Goal: Task Accomplishment & Management: Complete application form

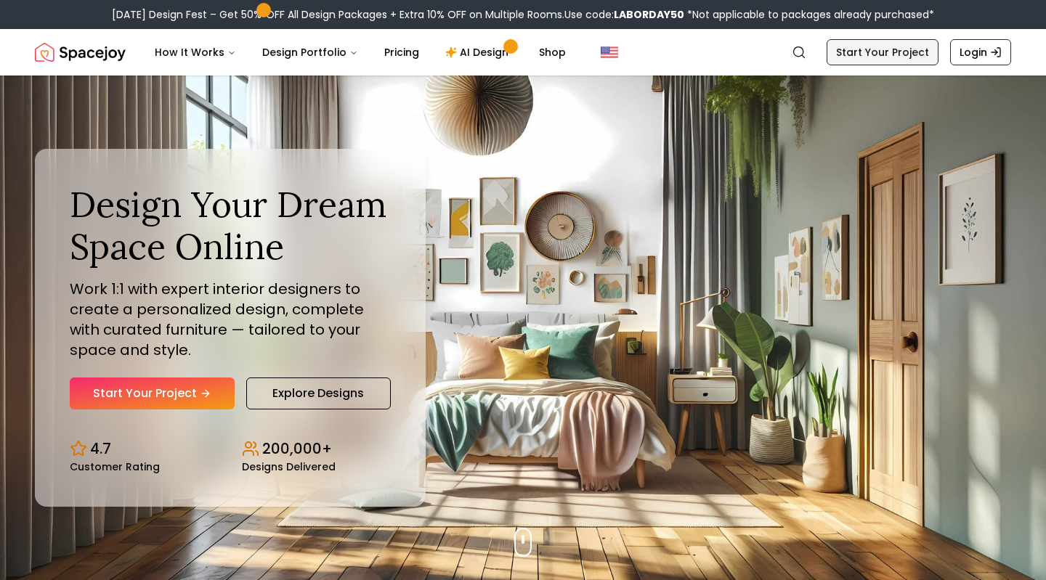
click at [903, 59] on link "Start Your Project" at bounding box center [883, 52] width 112 height 26
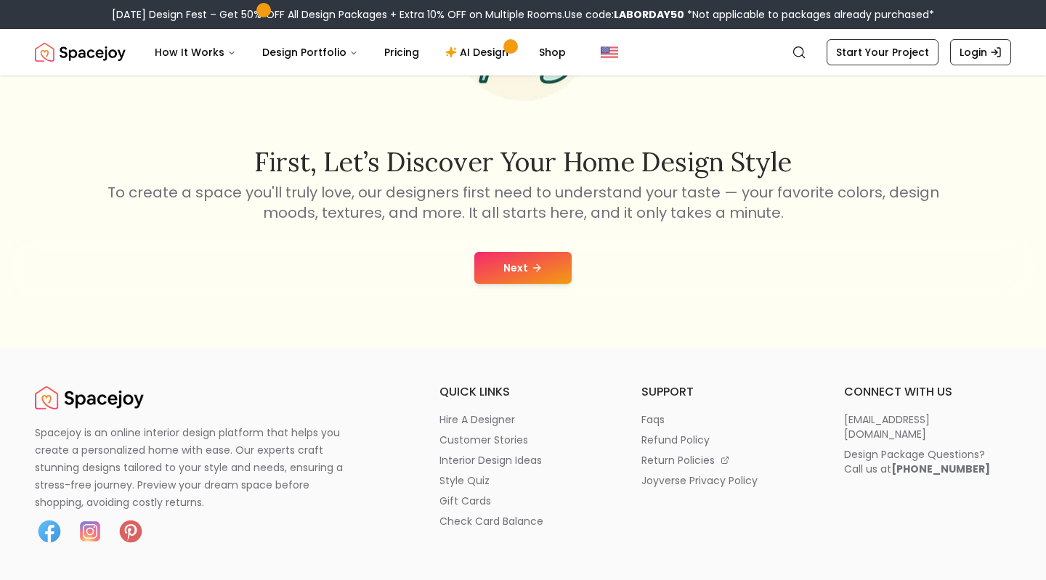
scroll to position [194, 0]
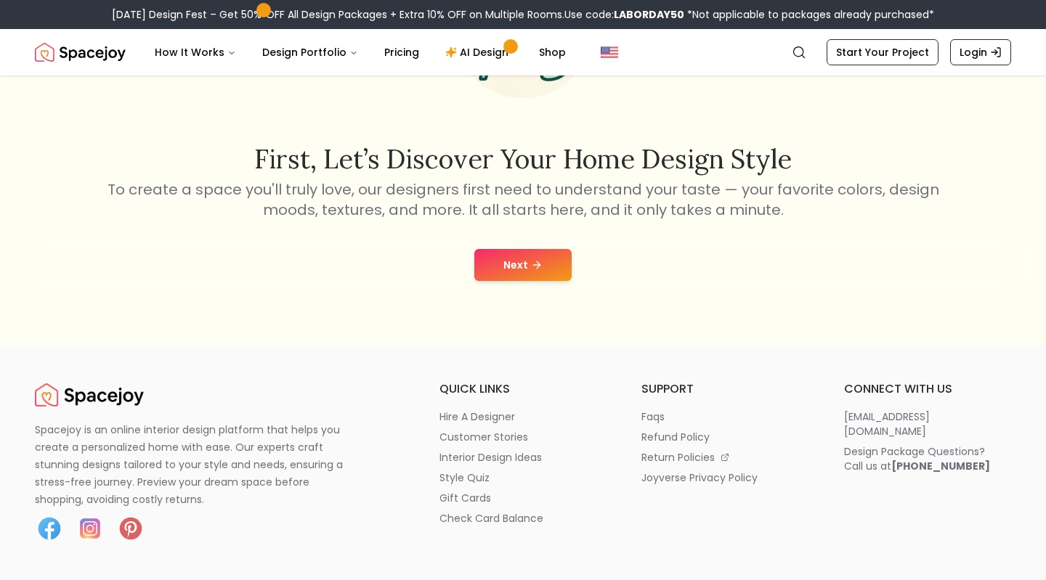
click at [537, 270] on icon at bounding box center [537, 265] width 12 height 12
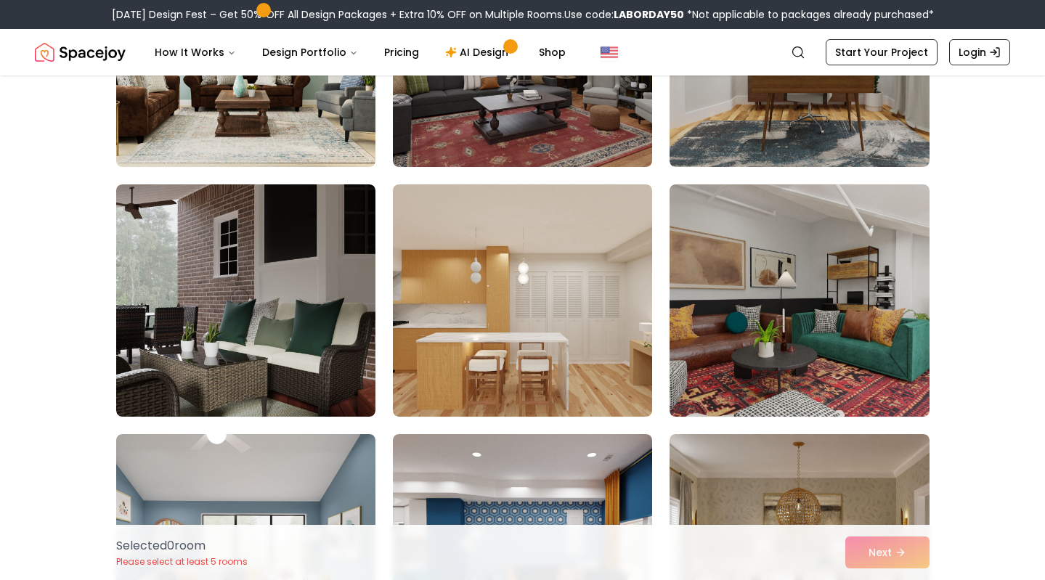
scroll to position [590, 0]
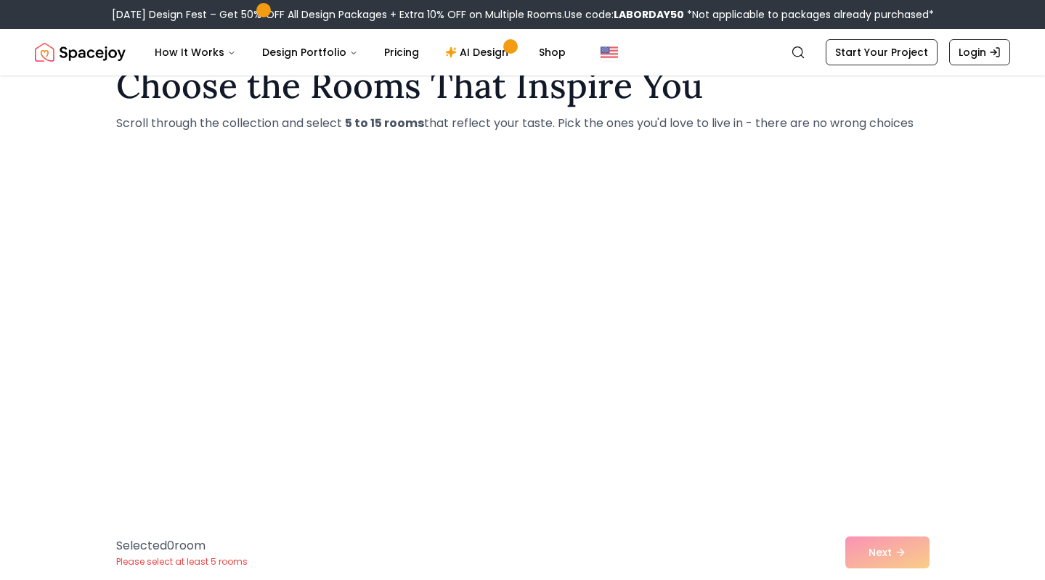
scroll to position [48, 0]
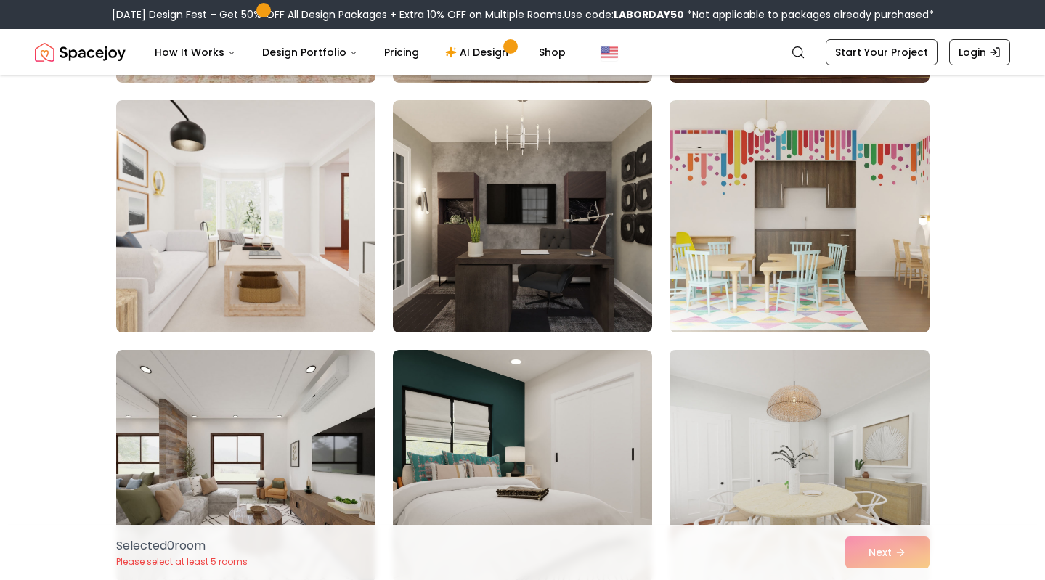
scroll to position [1846, 0]
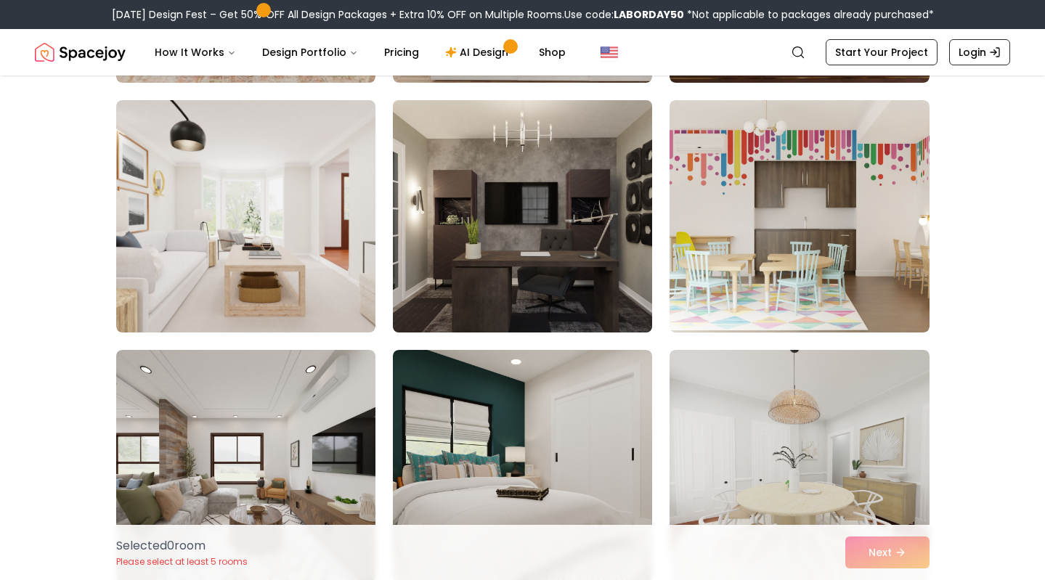
click at [617, 288] on img at bounding box center [522, 216] width 272 height 244
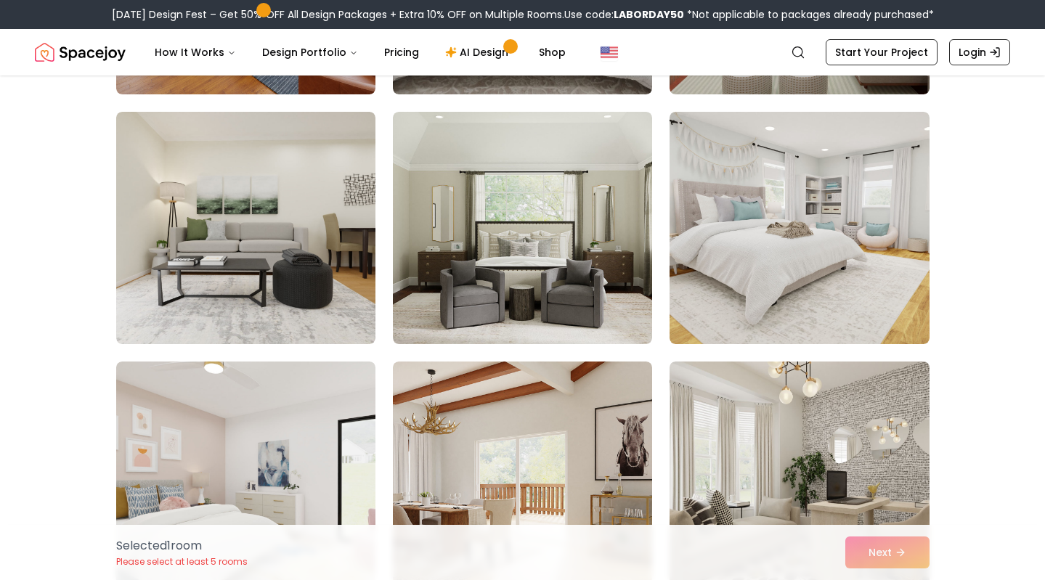
scroll to position [6484, 0]
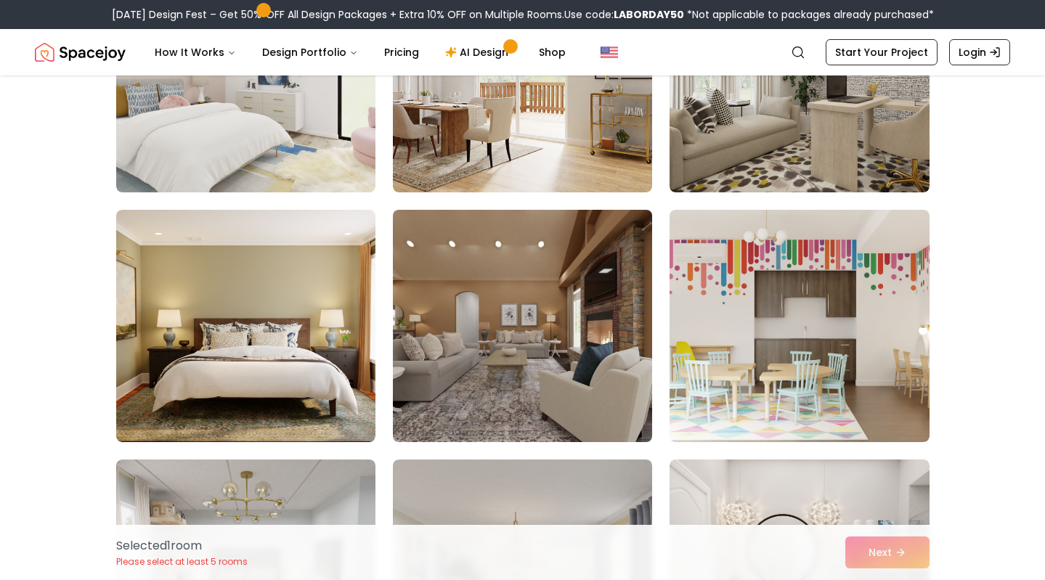
click at [496, 318] on img at bounding box center [522, 326] width 272 height 244
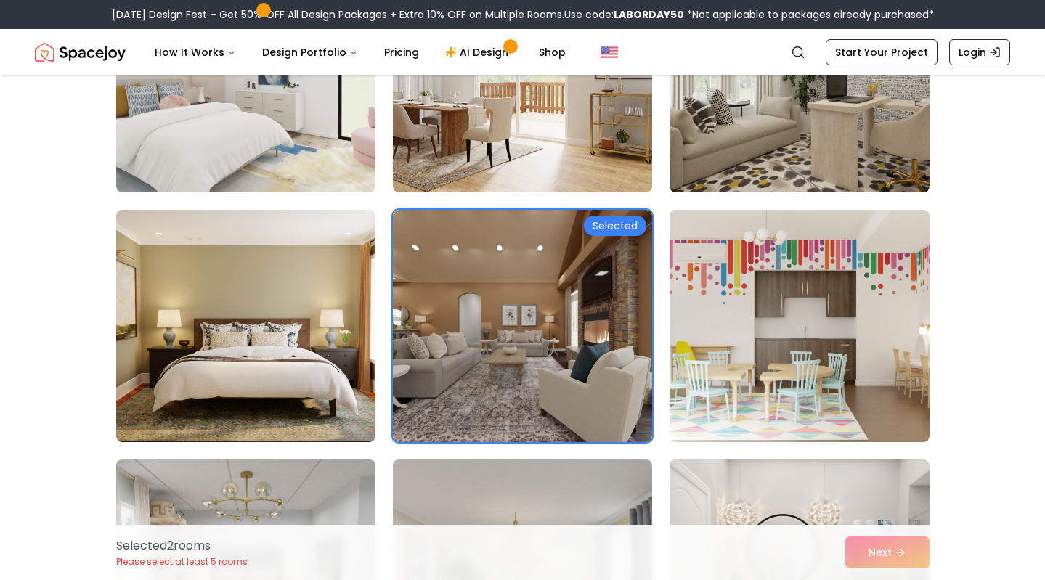
scroll to position [6918, 0]
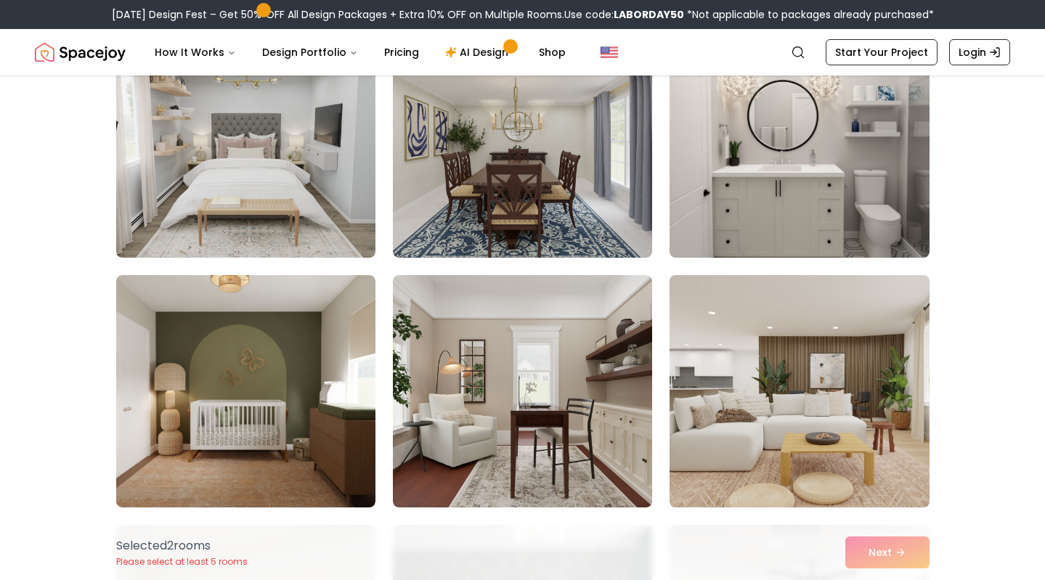
click at [880, 356] on img at bounding box center [799, 391] width 272 height 244
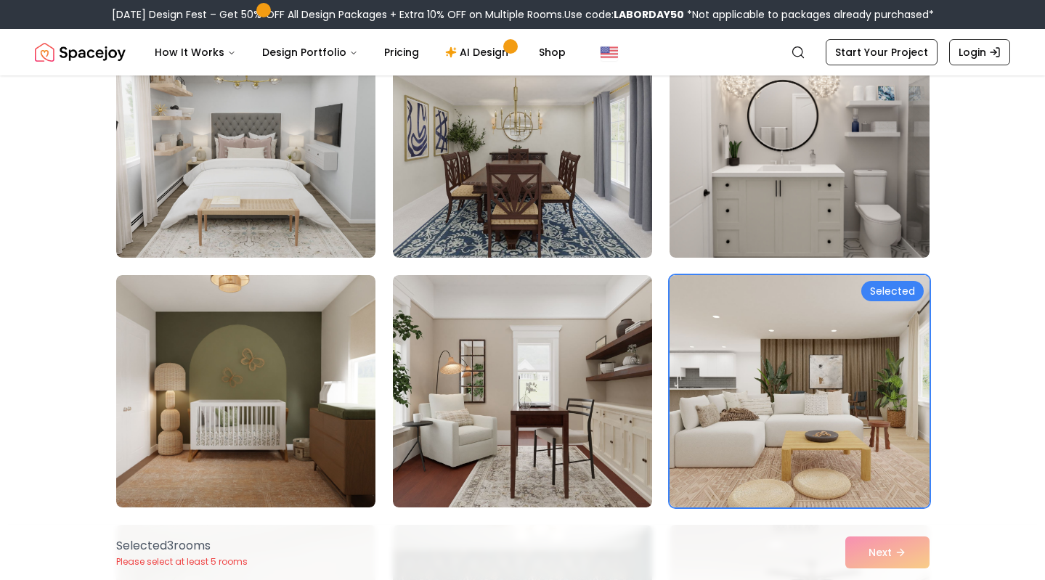
scroll to position [7097, 0]
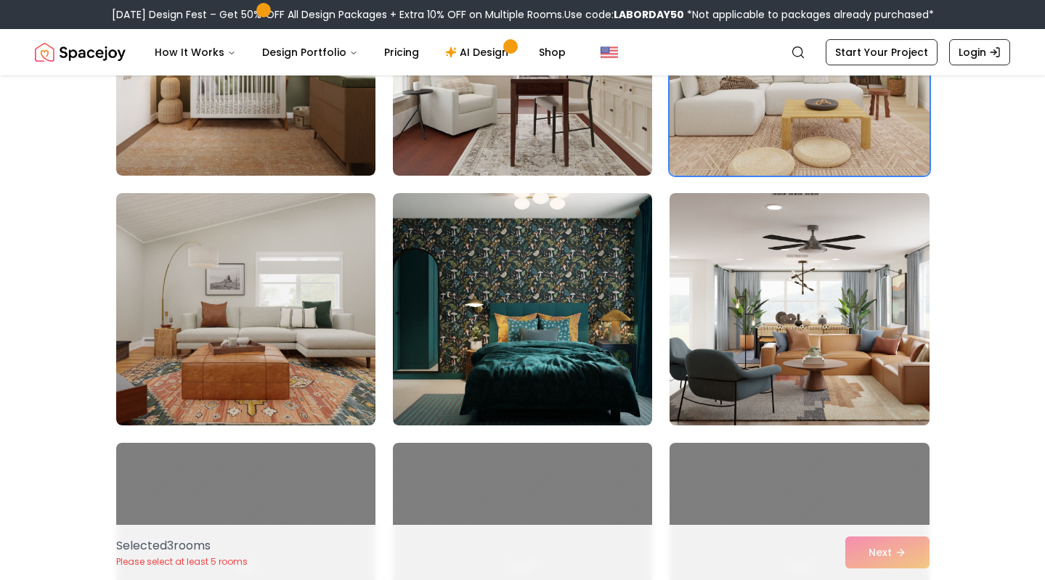
drag, startPoint x: 277, startPoint y: 426, endPoint x: 686, endPoint y: 407, distance: 408.6
click at [686, 407] on img at bounding box center [799, 309] width 272 height 244
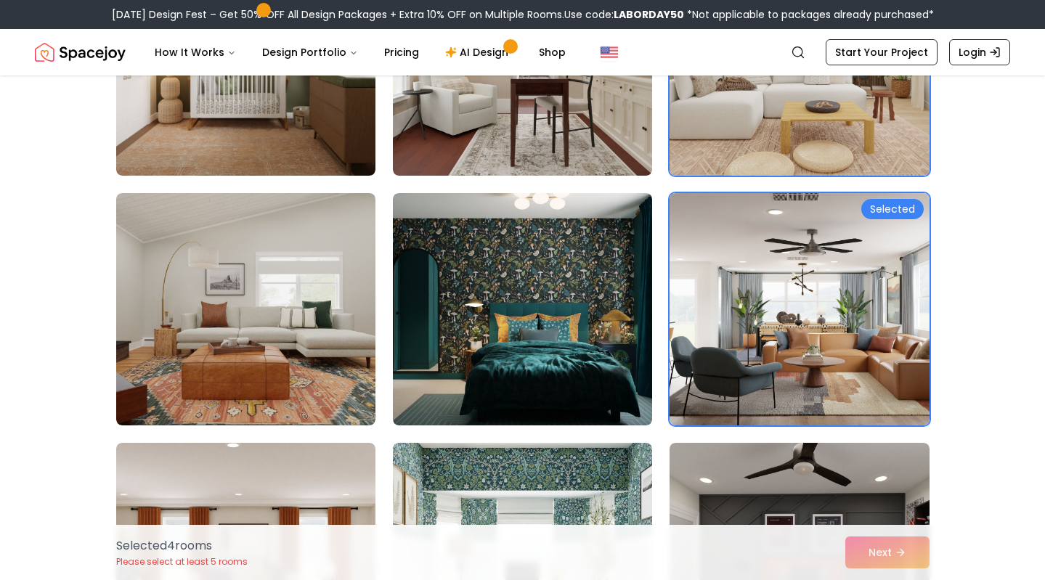
scroll to position [6906, 0]
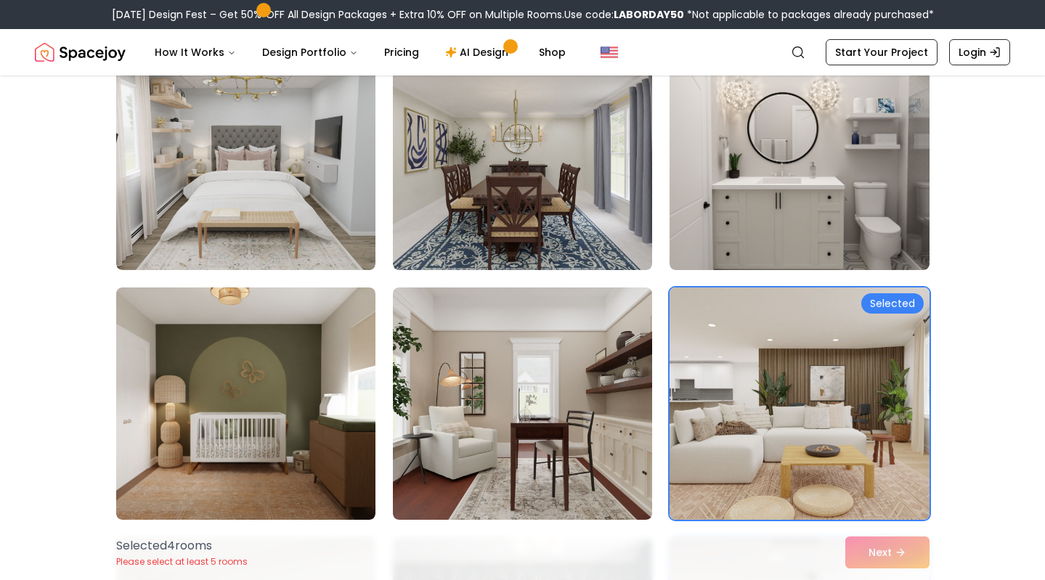
click at [694, 456] on img at bounding box center [799, 404] width 272 height 244
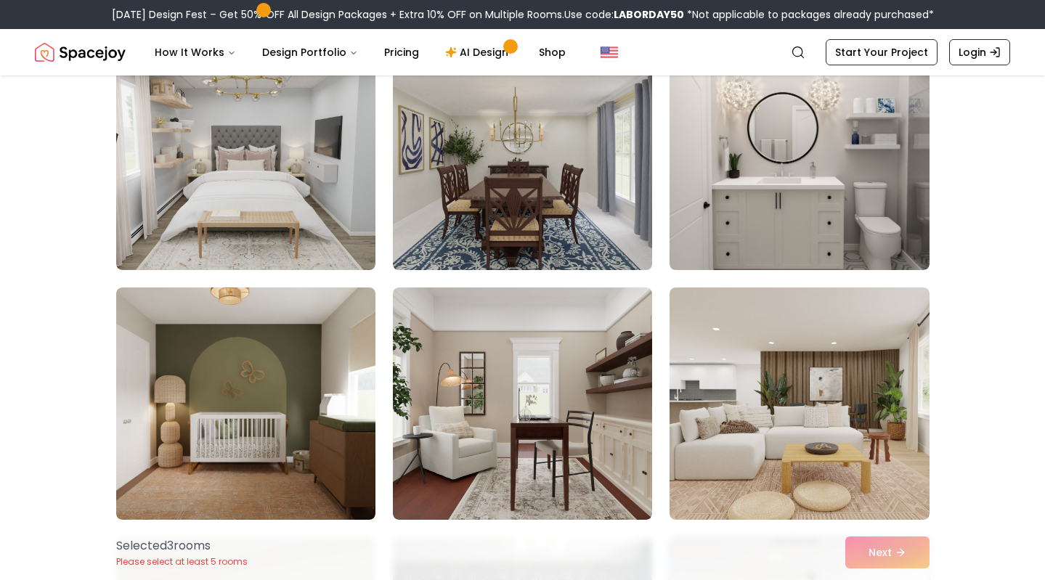
click at [518, 265] on img at bounding box center [522, 154] width 272 height 244
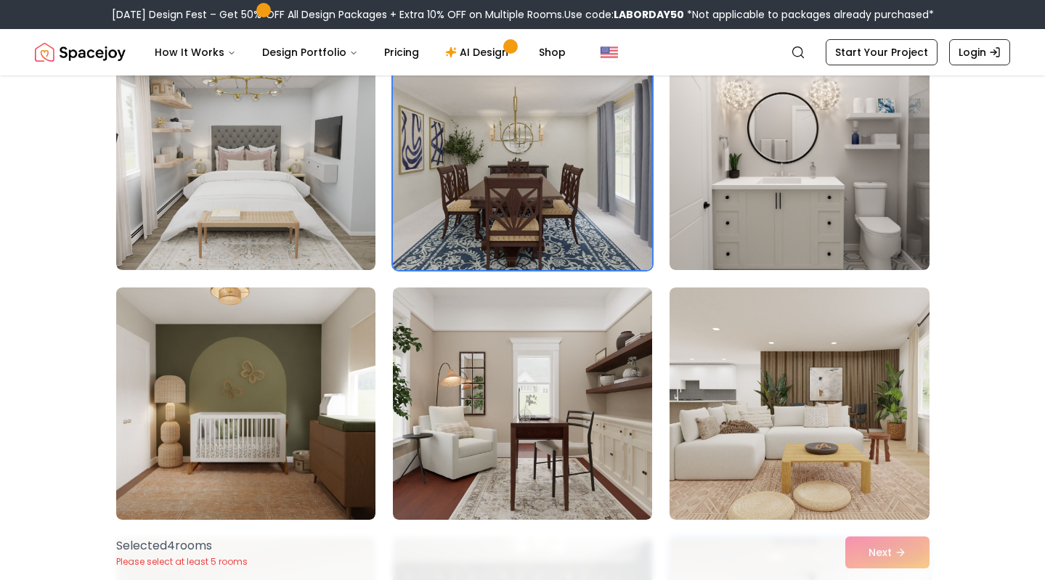
click at [459, 276] on img at bounding box center [522, 154] width 272 height 244
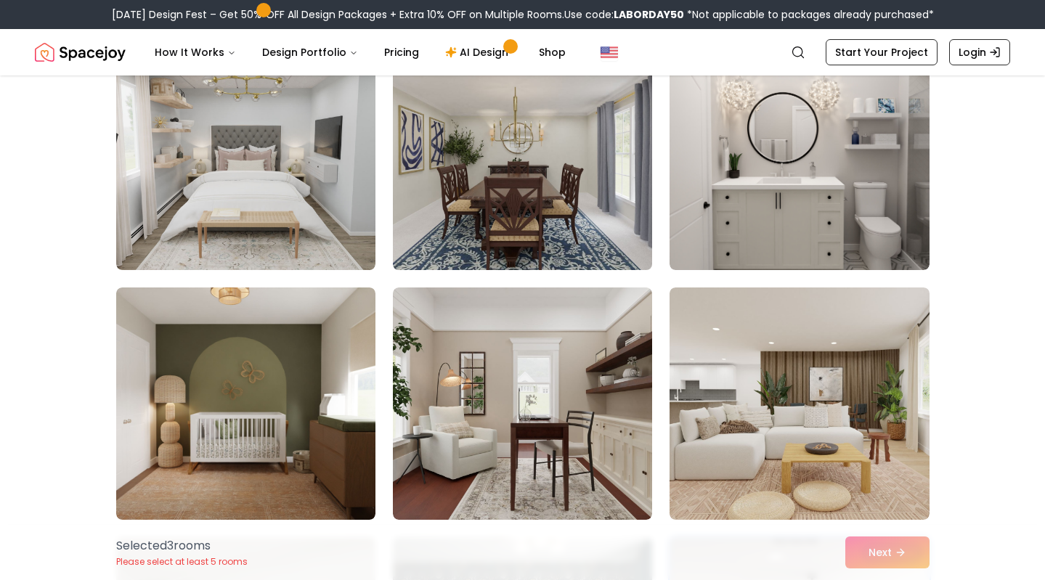
scroll to position [6766, 0]
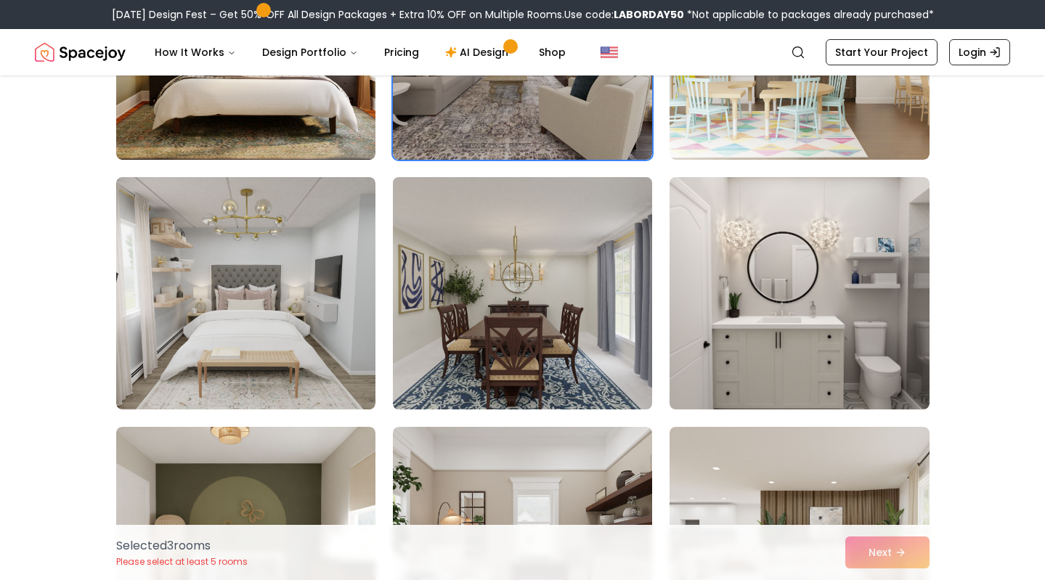
click at [580, 354] on img at bounding box center [522, 293] width 272 height 244
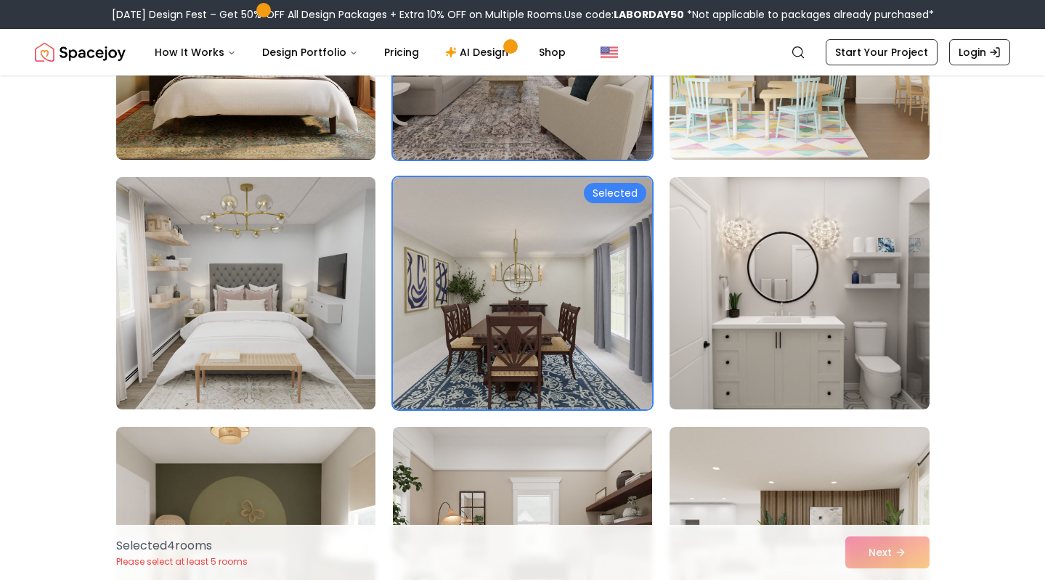
drag, startPoint x: 304, startPoint y: 373, endPoint x: 300, endPoint y: 314, distance: 58.9
click at [304, 373] on img at bounding box center [246, 293] width 272 height 244
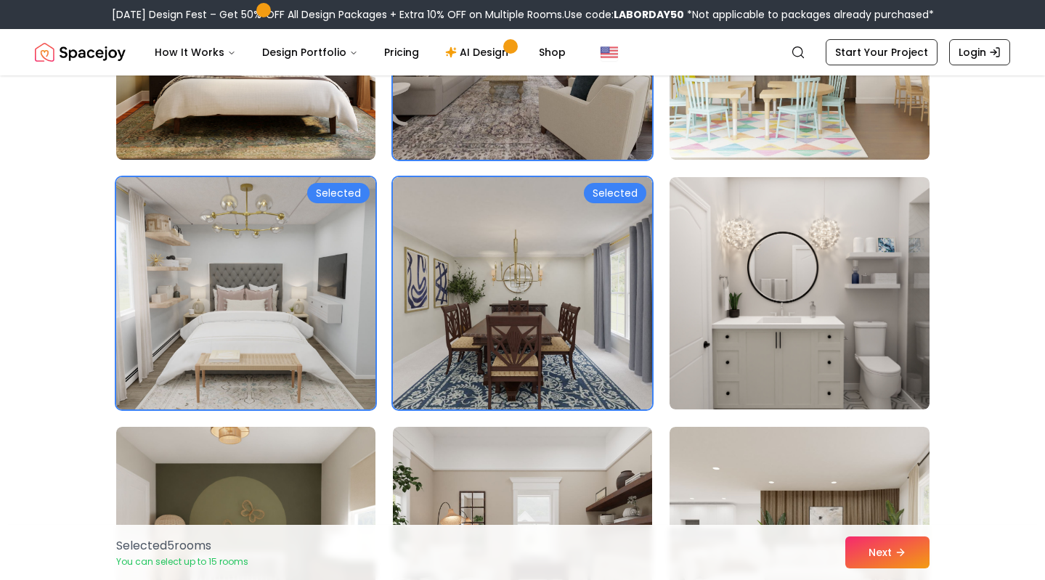
click at [300, 314] on img at bounding box center [246, 293] width 272 height 244
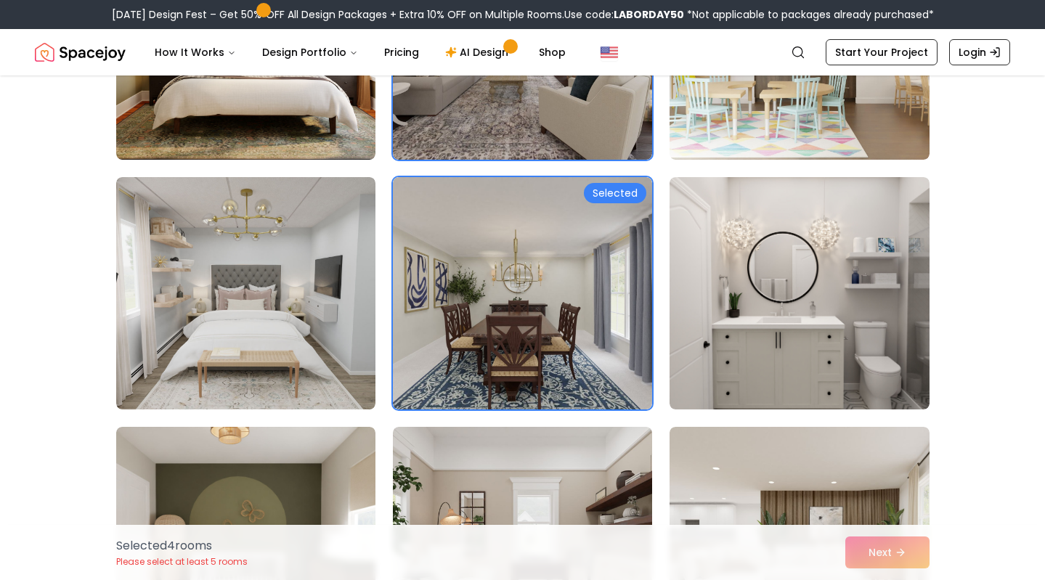
click at [898, 567] on div "Selected 4 room s Please select at least 5 rooms Next" at bounding box center [523, 552] width 837 height 55
